Goal: Check status: Check status

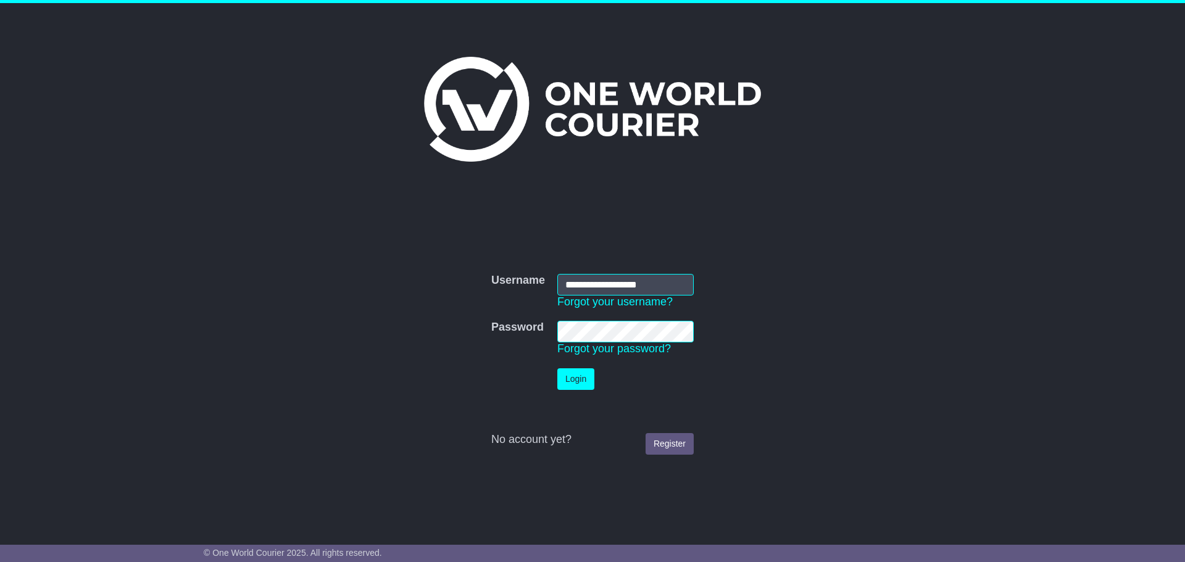
click at [576, 378] on button "Login" at bounding box center [575, 379] width 37 height 22
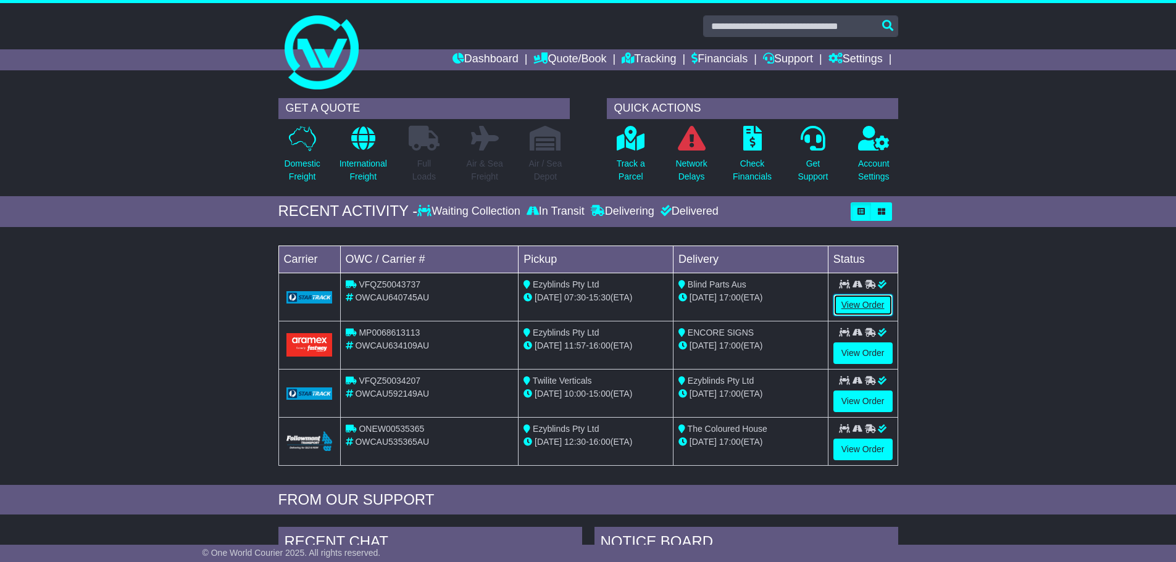
click at [862, 299] on link "View Order" at bounding box center [862, 305] width 59 height 22
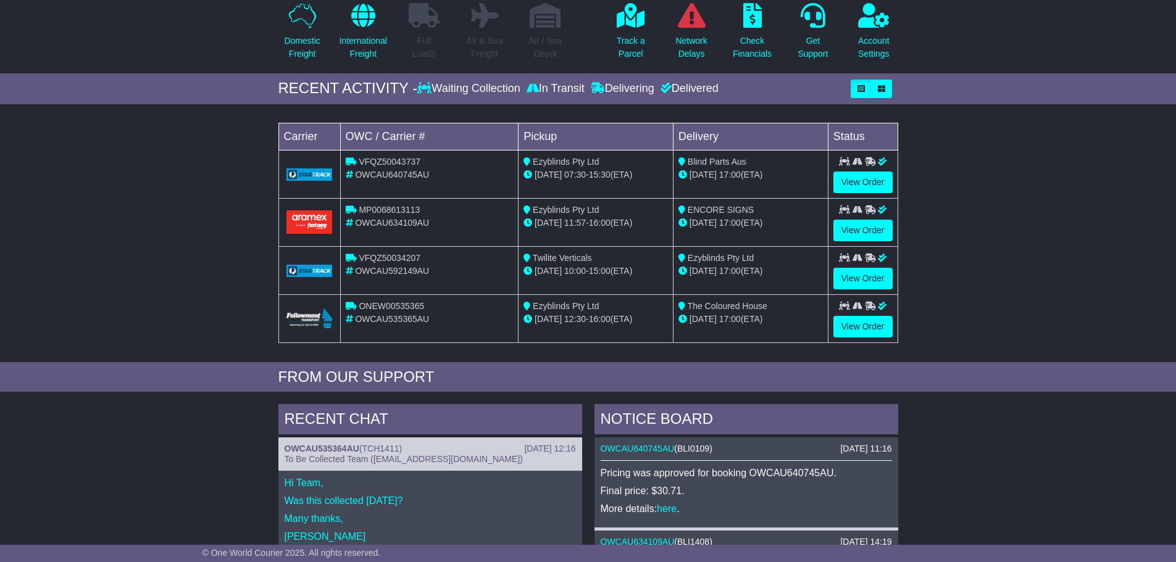
scroll to position [123, 0]
click at [870, 226] on link "View Order" at bounding box center [862, 230] width 59 height 22
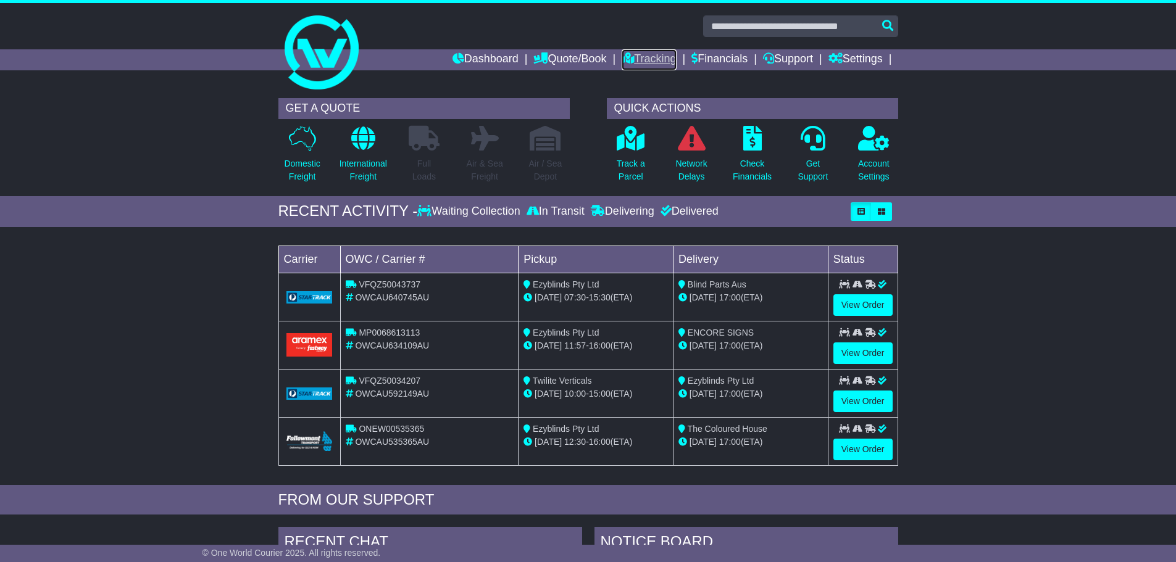
click at [634, 60] on link "Tracking" at bounding box center [649, 59] width 54 height 21
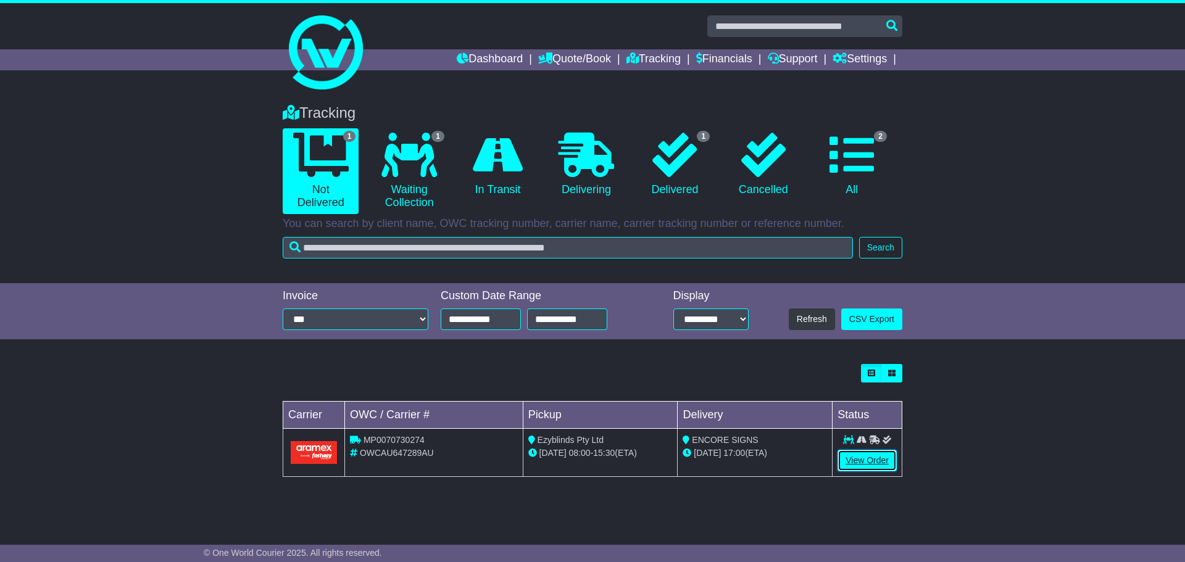
click at [872, 459] on link "View Order" at bounding box center [867, 461] width 59 height 22
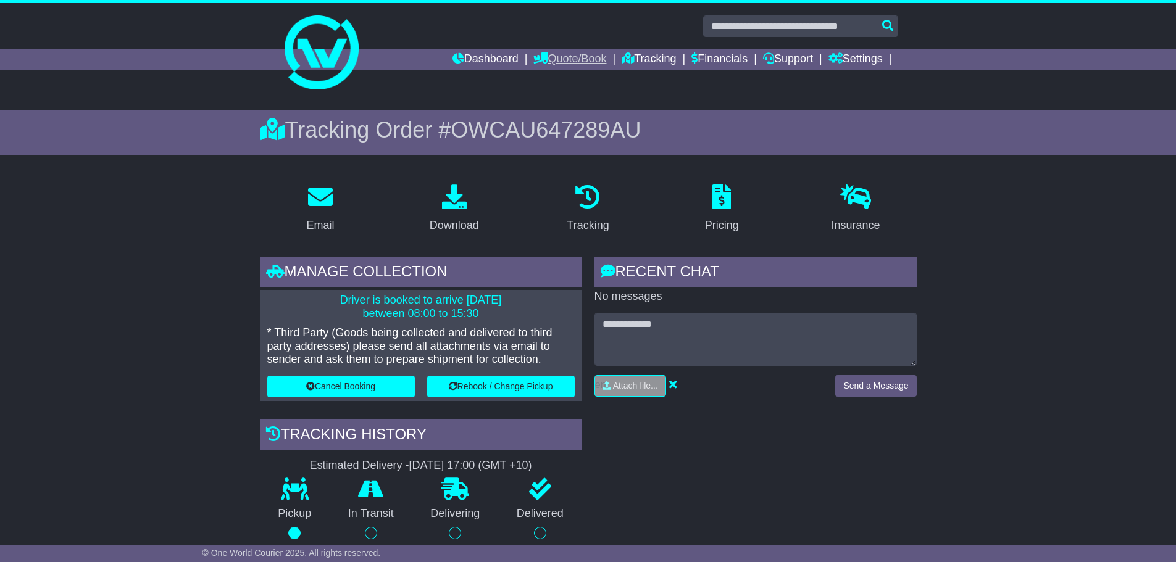
click at [565, 59] on link "Quote/Book" at bounding box center [569, 59] width 73 height 21
click at [486, 62] on link "Dashboard" at bounding box center [485, 59] width 66 height 21
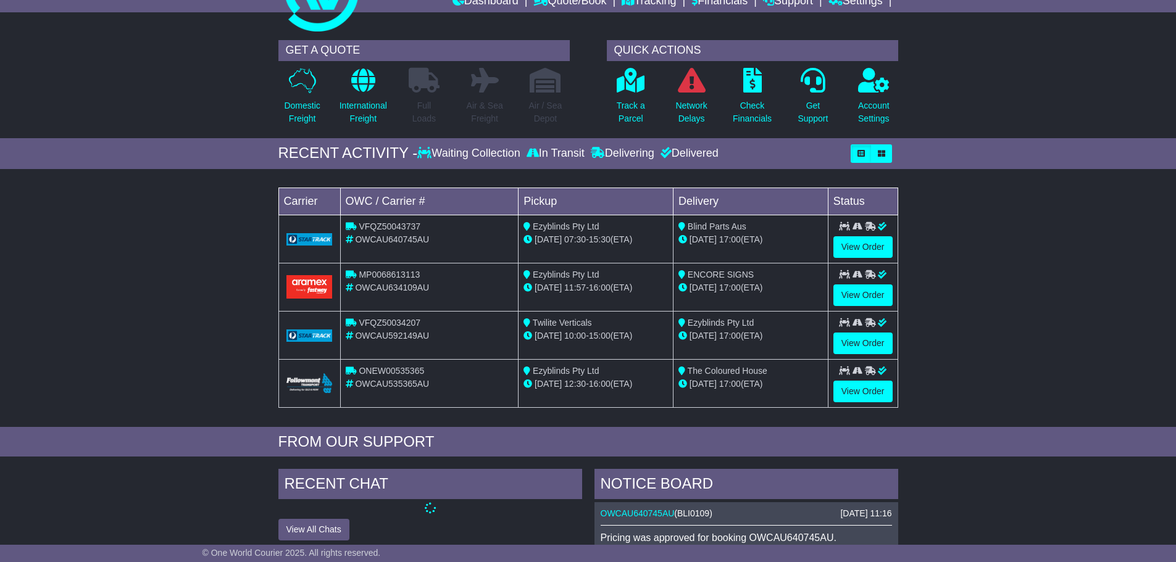
scroll to position [185, 0]
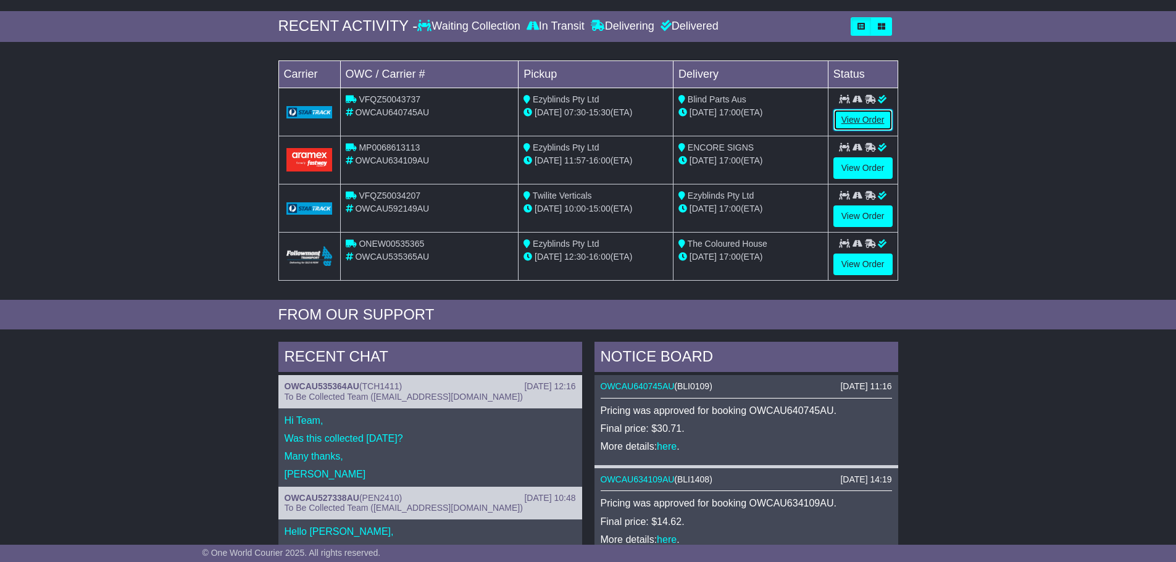
click at [872, 115] on link "View Order" at bounding box center [862, 120] width 59 height 22
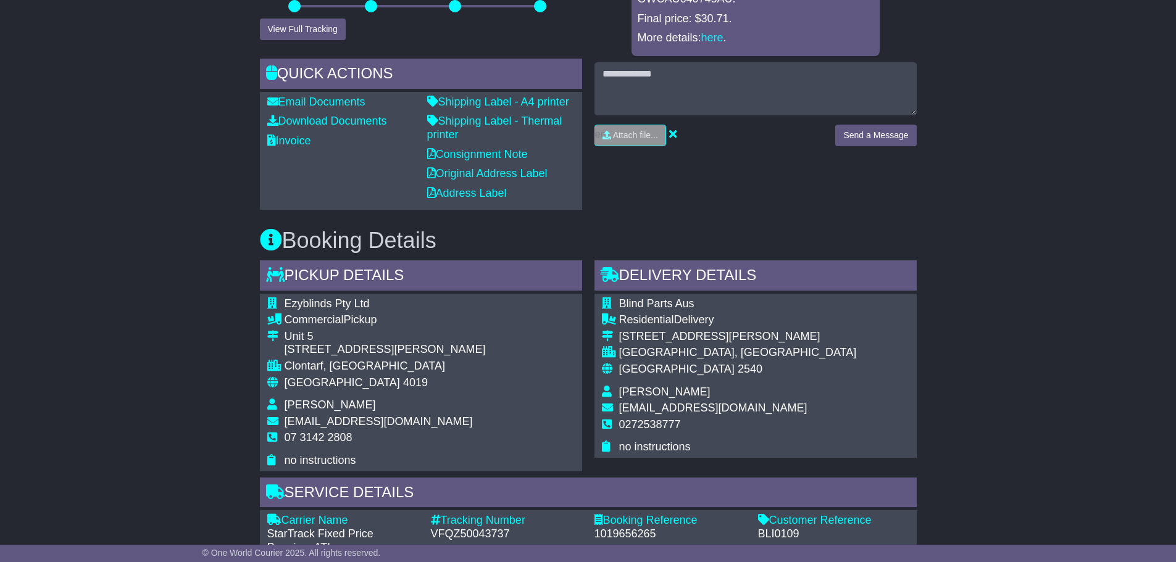
scroll to position [271, 0]
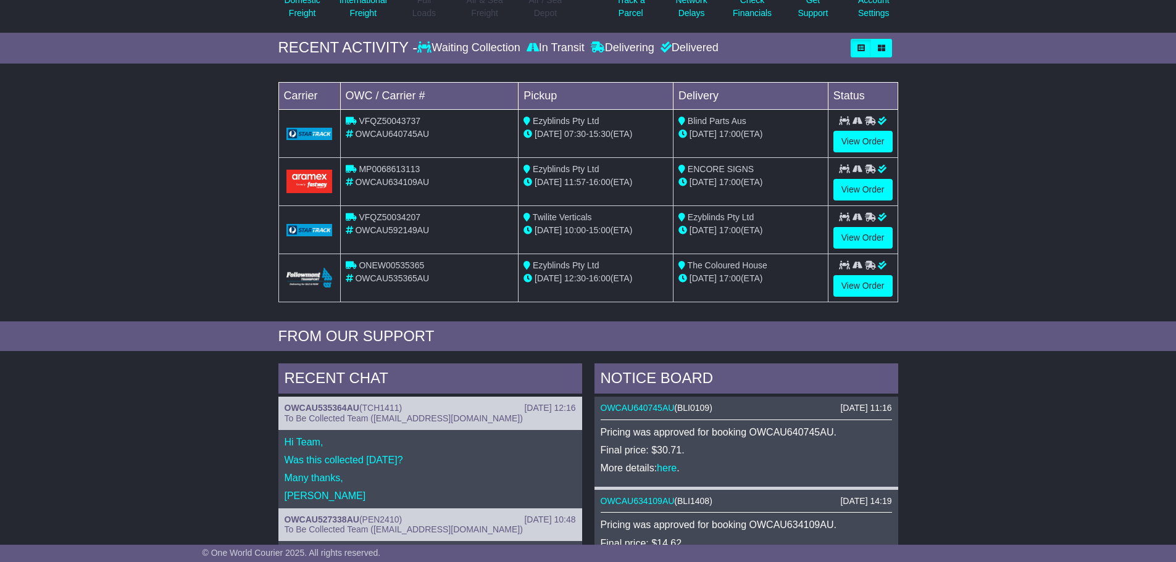
scroll to position [185, 0]
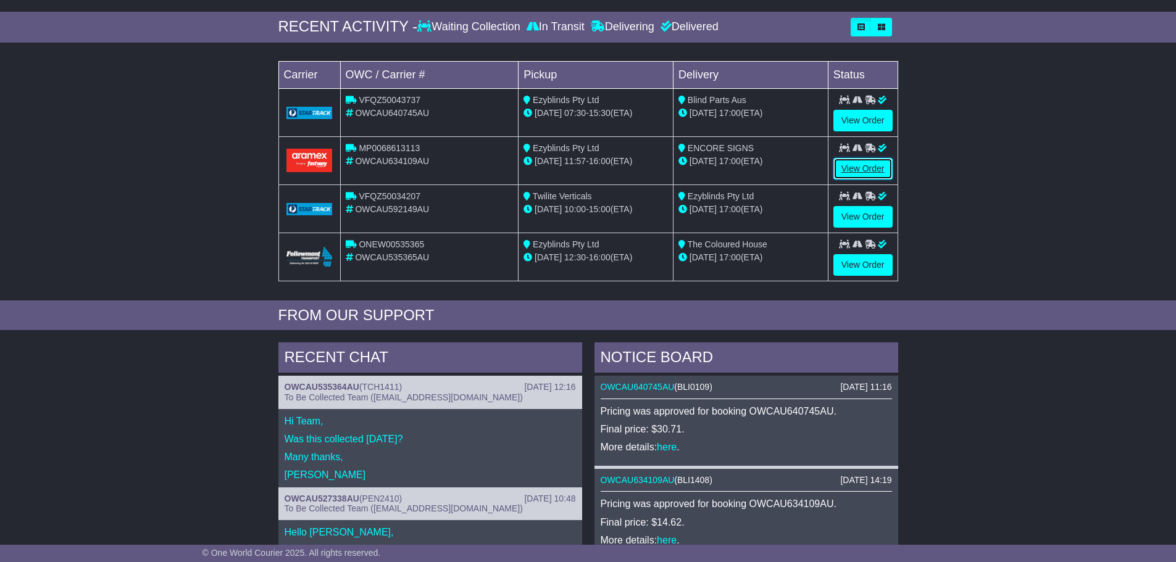
click at [858, 173] on link "View Order" at bounding box center [862, 169] width 59 height 22
